Goal: Information Seeking & Learning: Learn about a topic

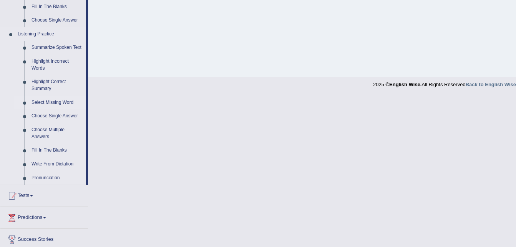
click at [51, 99] on link "Select Missing Word" at bounding box center [57, 103] width 58 height 14
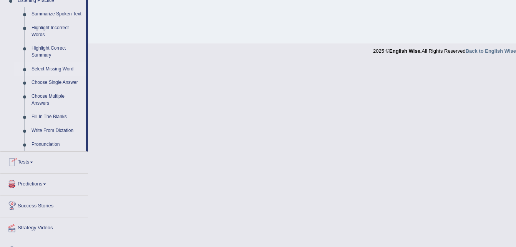
scroll to position [355, 0]
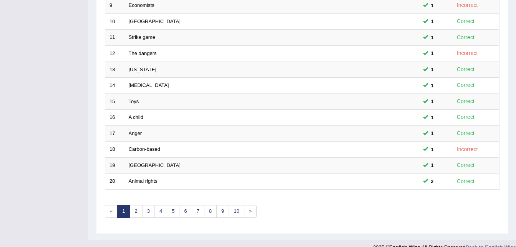
scroll to position [262, 0]
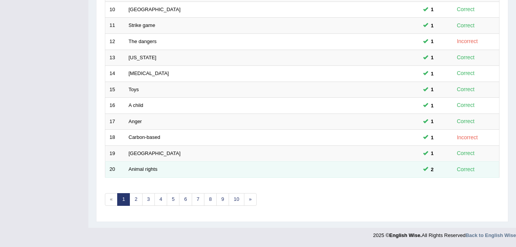
click at [172, 169] on td "Animal rights" at bounding box center [242, 169] width 237 height 16
